Goal: Transaction & Acquisition: Book appointment/travel/reservation

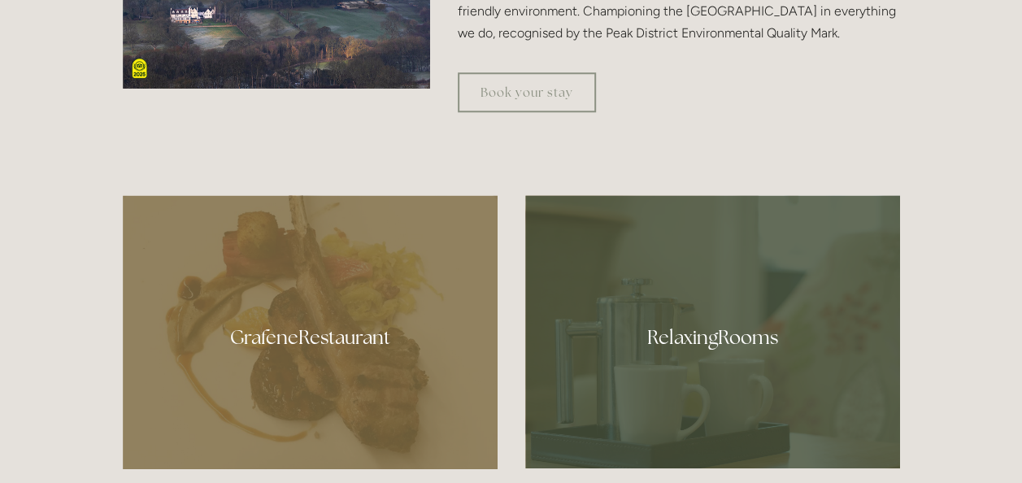
scroll to position [715, 0]
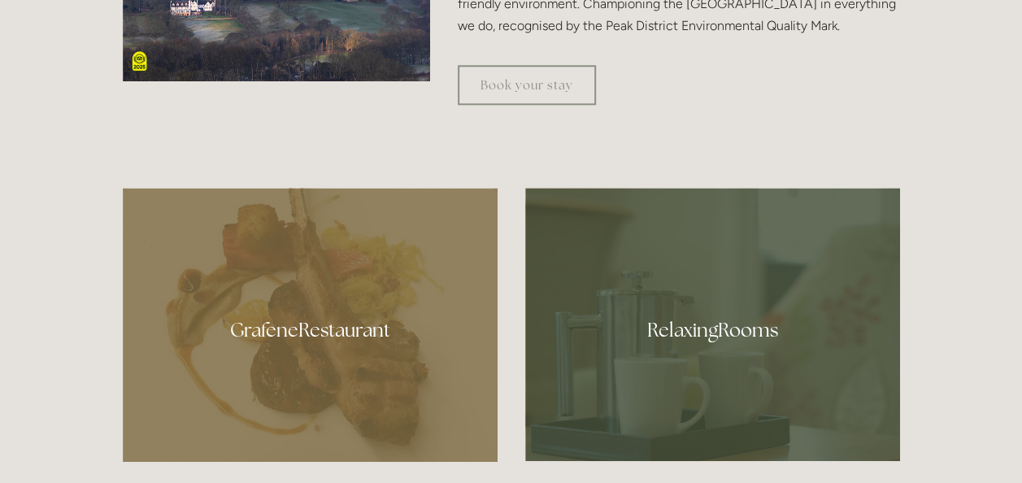
click at [708, 330] on div at bounding box center [712, 324] width 375 height 273
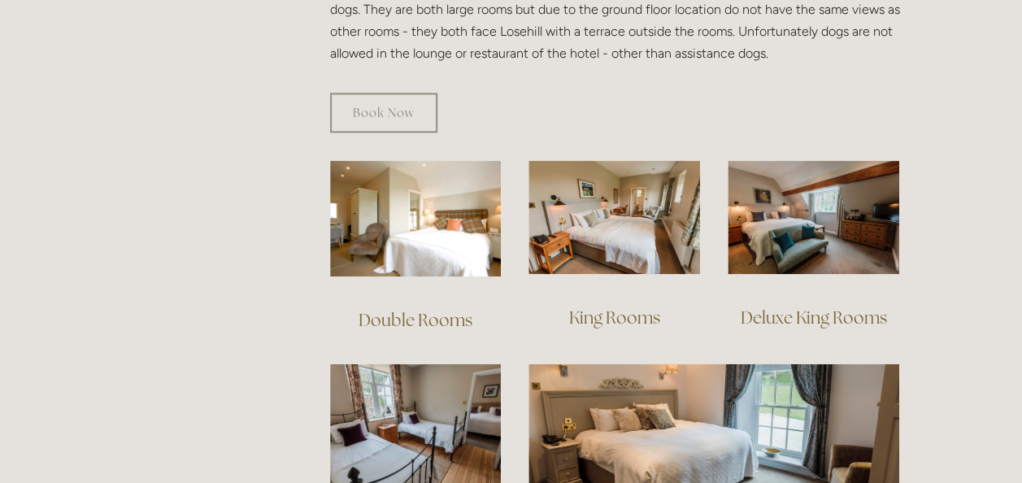
scroll to position [1007, 0]
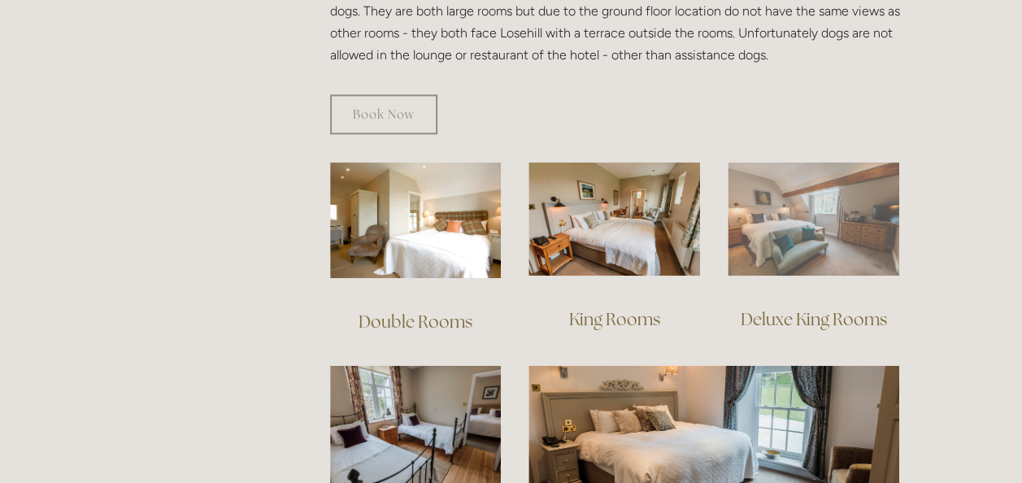
click at [821, 216] on img at bounding box center [814, 219] width 172 height 115
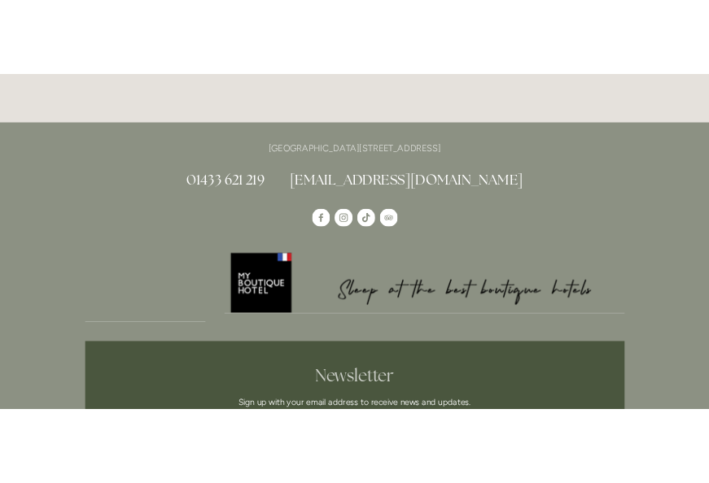
scroll to position [2509, 0]
